Goal: Task Accomplishment & Management: Manage account settings

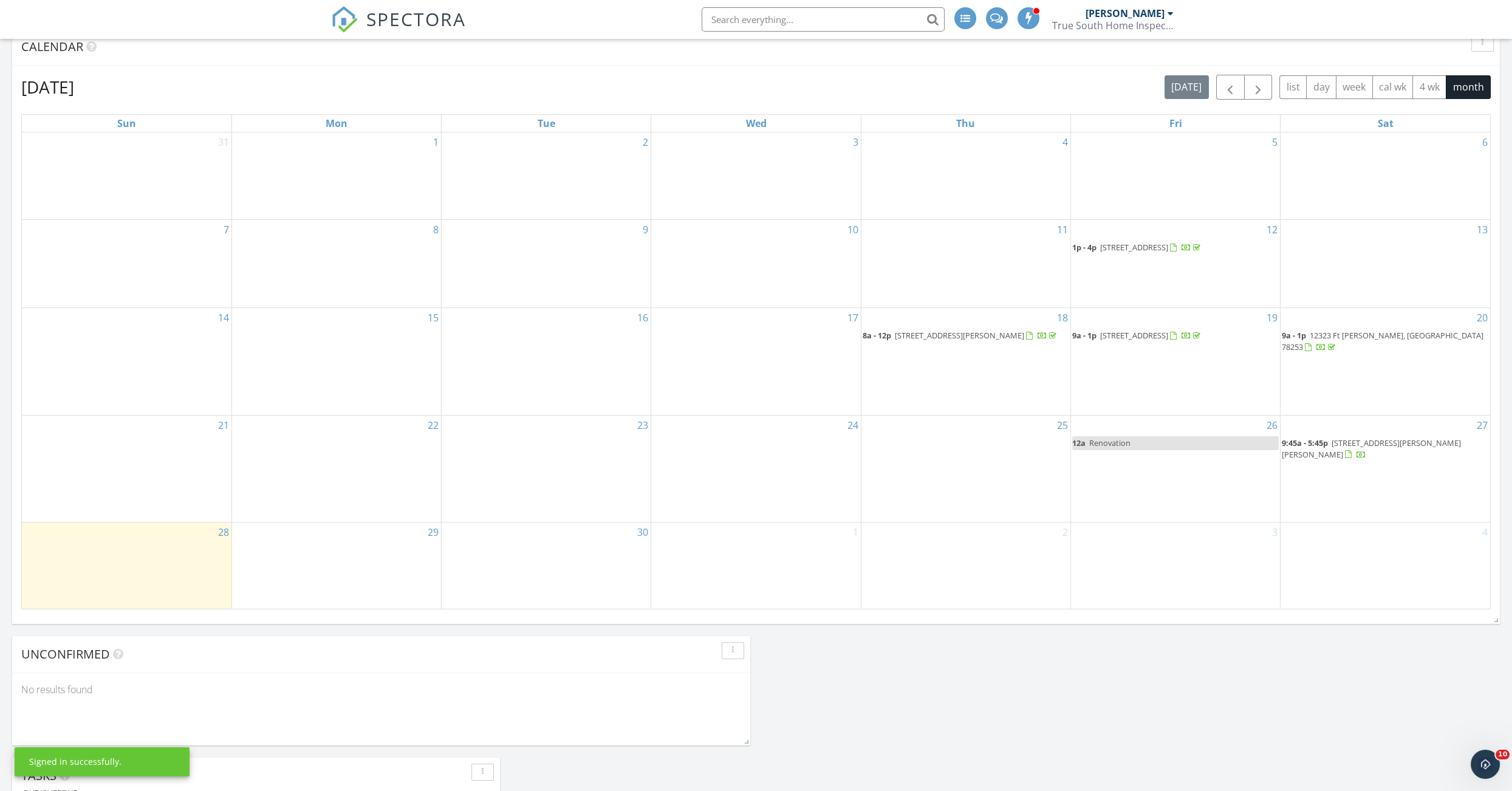
scroll to position [575, 0]
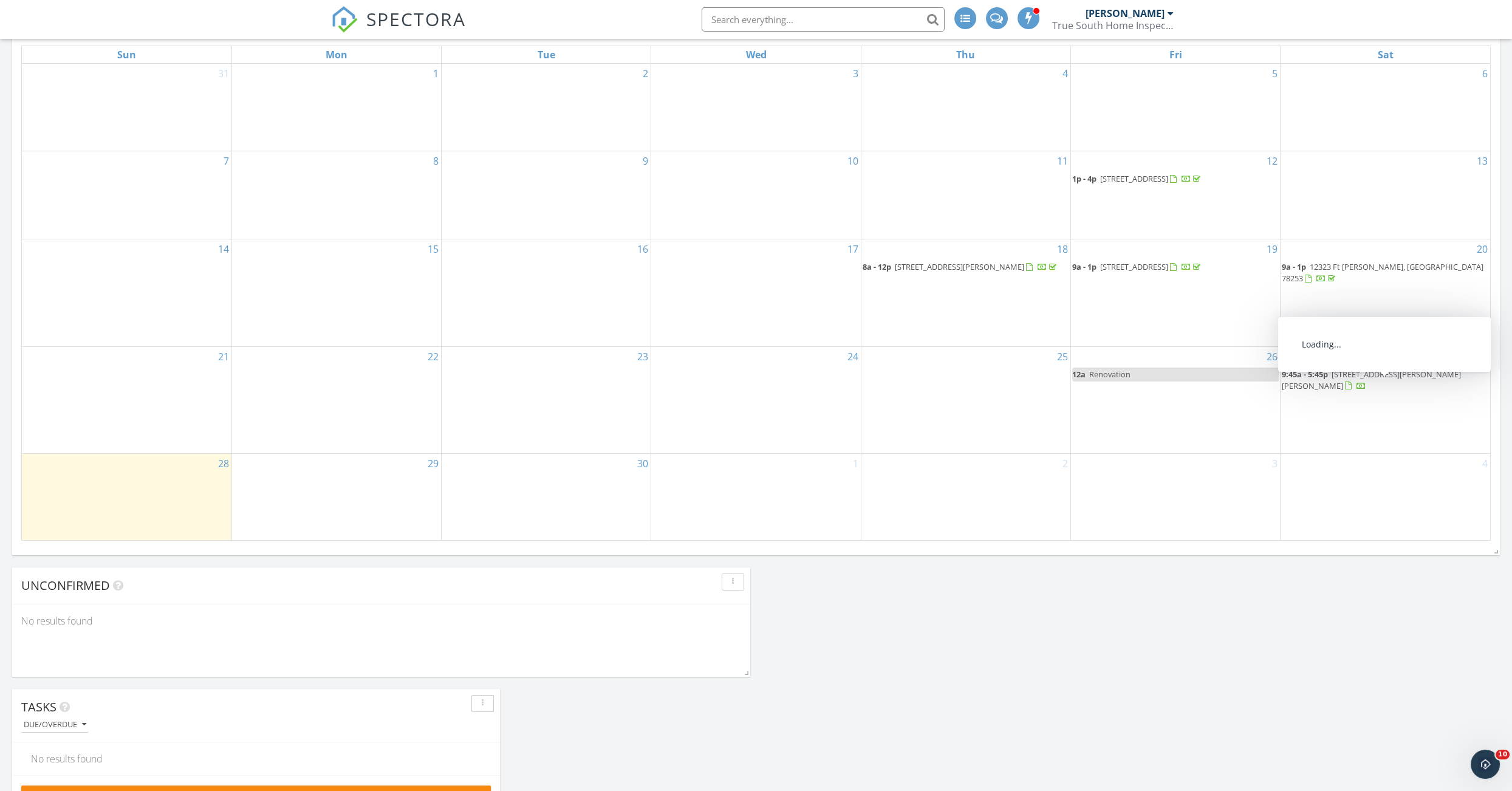
click at [1351, 374] on span "991 Nolte Bnd , Seguin 78155" at bounding box center [1371, 379] width 179 height 23
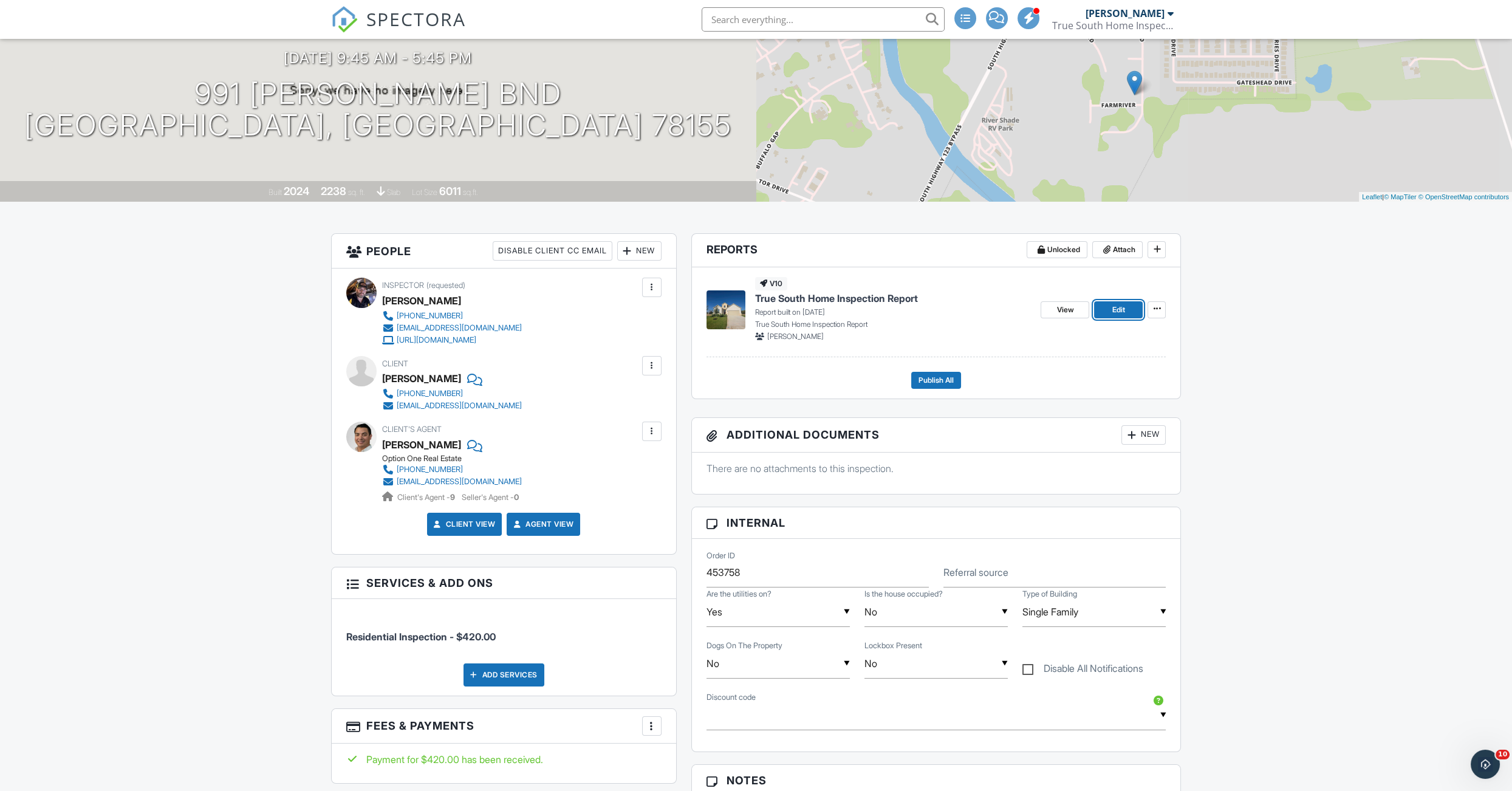
click at [1115, 312] on span "Edit" at bounding box center [1119, 310] width 13 height 12
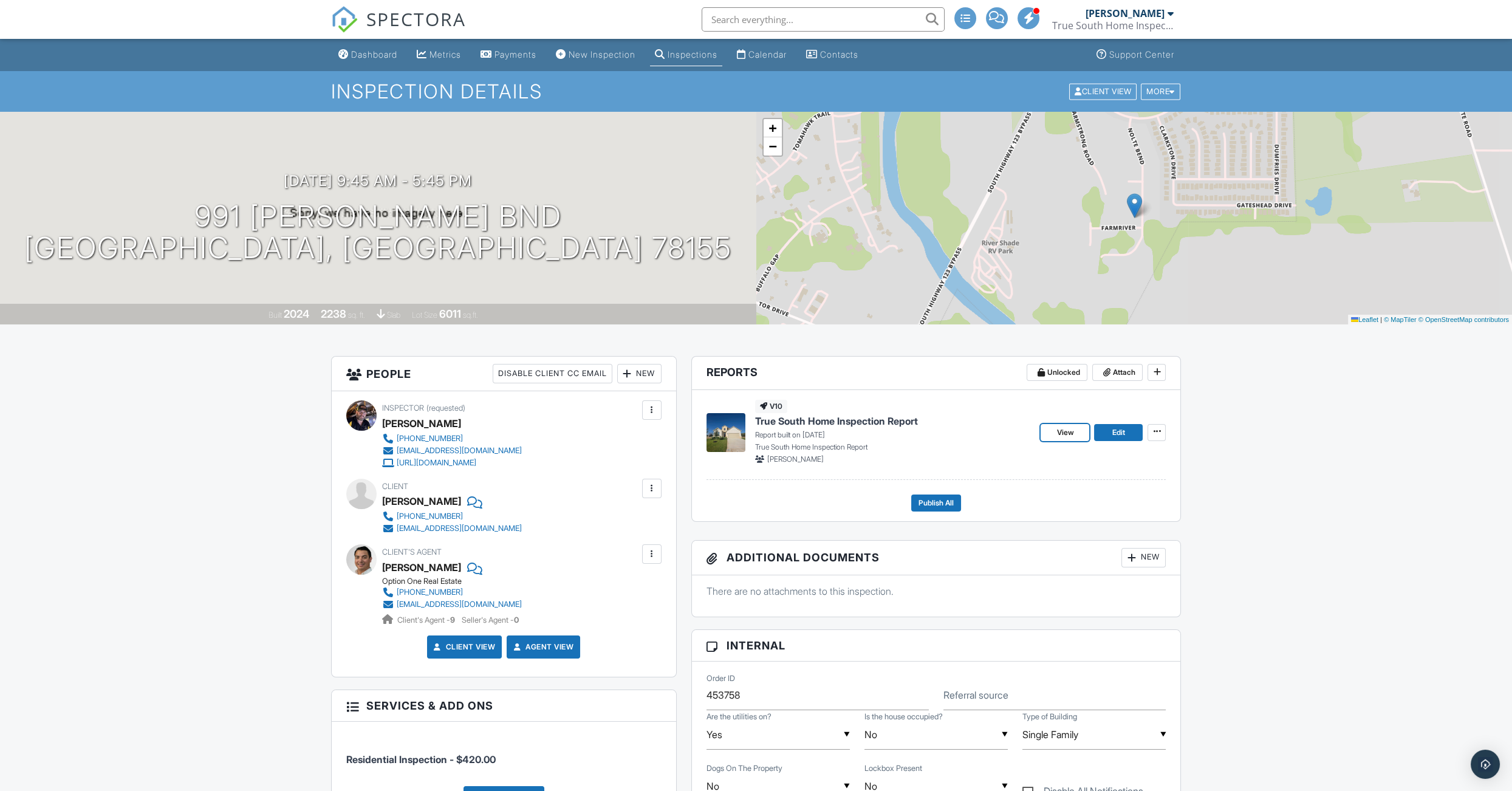
click at [1053, 430] on link "View" at bounding box center [1065, 432] width 49 height 17
